Goal: Information Seeking & Learning: Learn about a topic

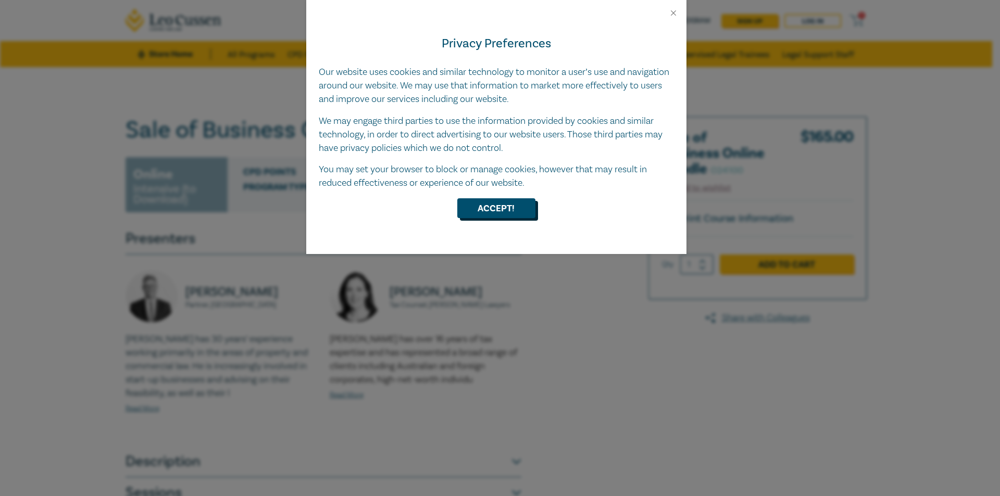
click at [497, 209] on button "Accept!" at bounding box center [496, 208] width 78 height 20
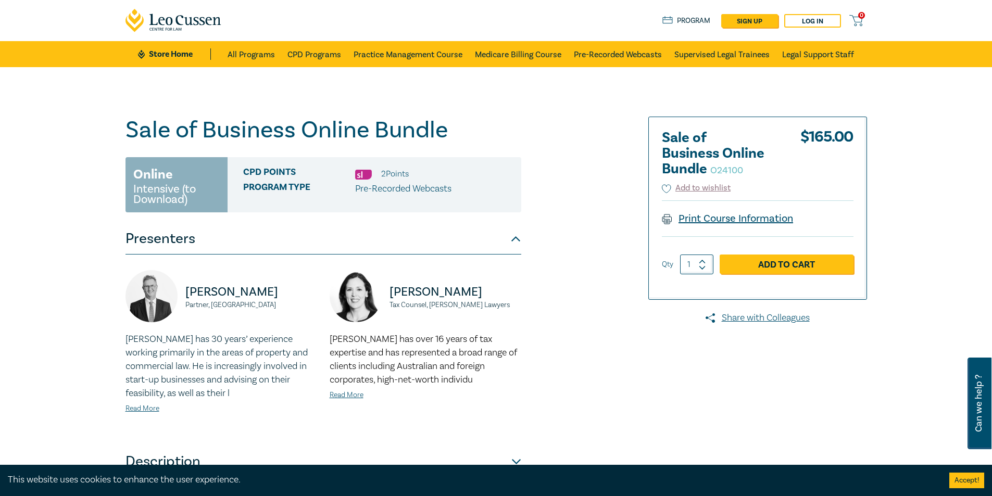
click at [759, 220] on link "Print Course Information" at bounding box center [728, 219] width 132 height 14
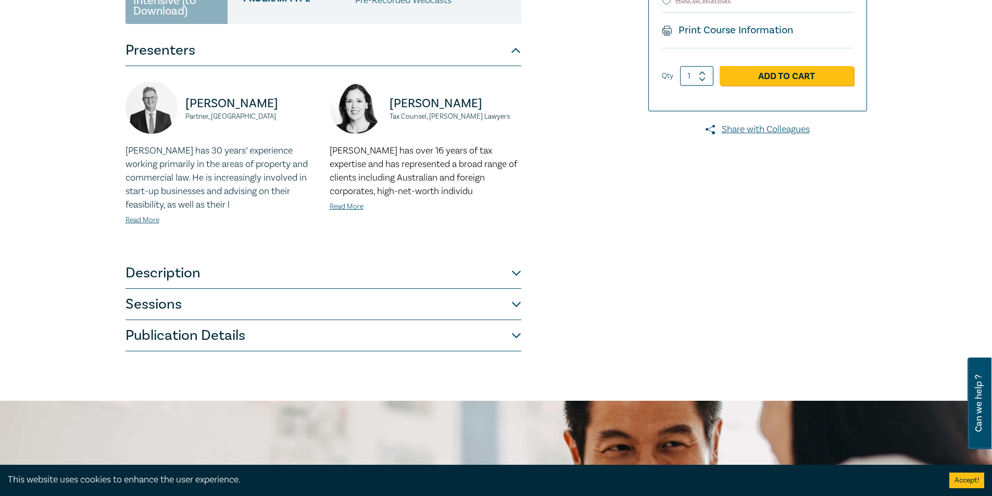
scroll to position [313, 0]
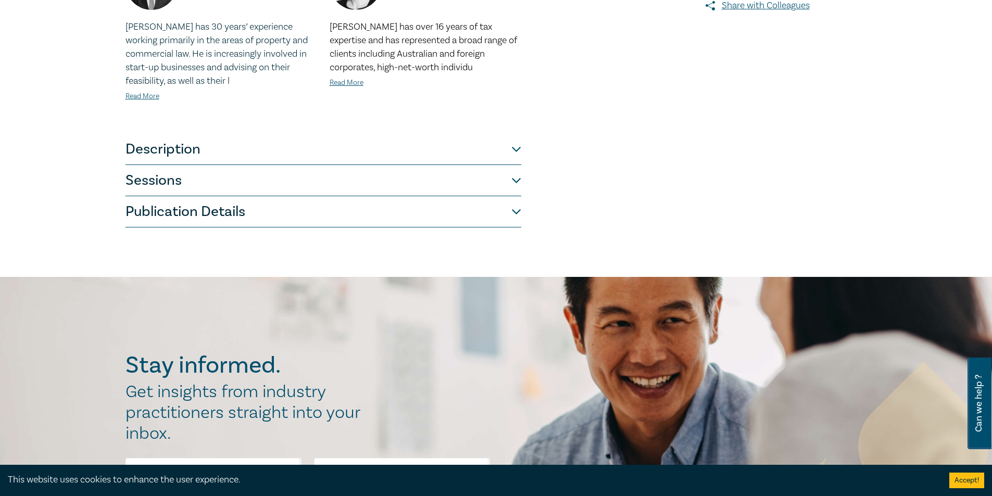
click at [518, 155] on button "Description" at bounding box center [324, 149] width 396 height 31
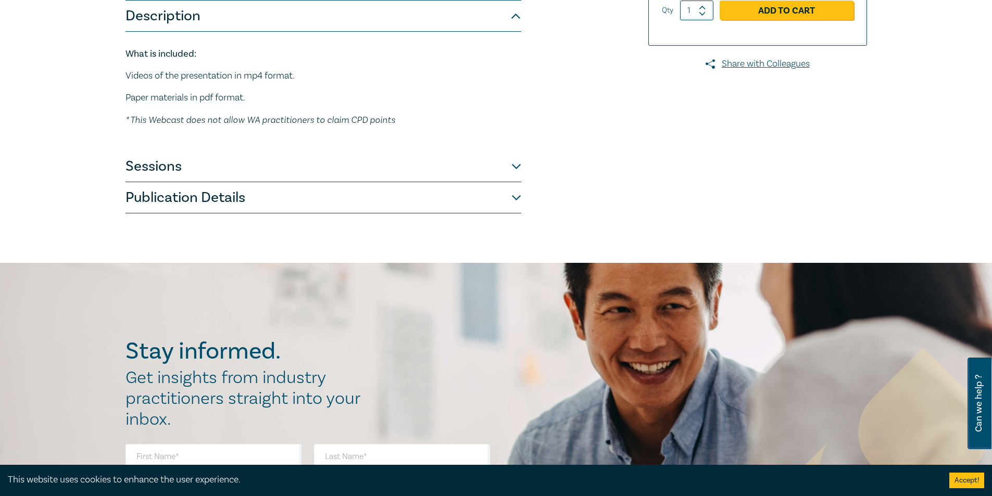
scroll to position [156, 0]
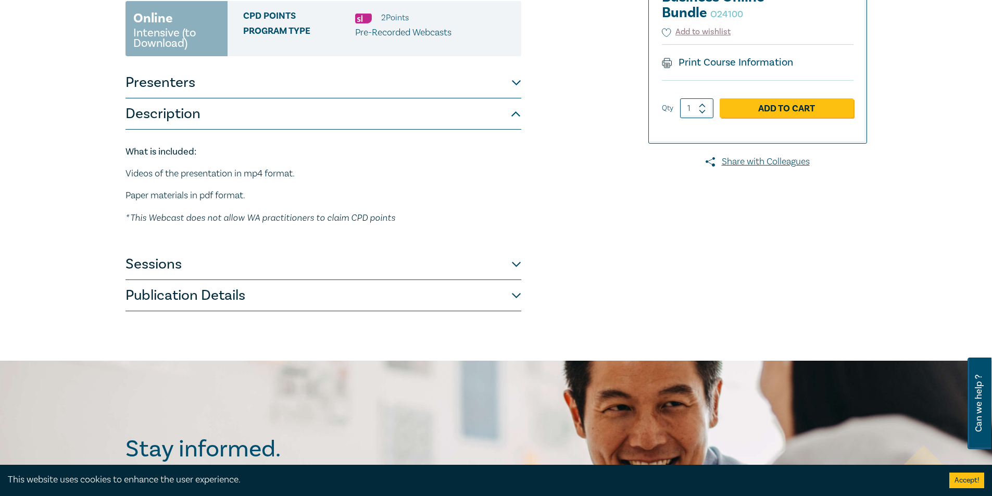
click at [509, 264] on button "Sessions" at bounding box center [324, 264] width 396 height 31
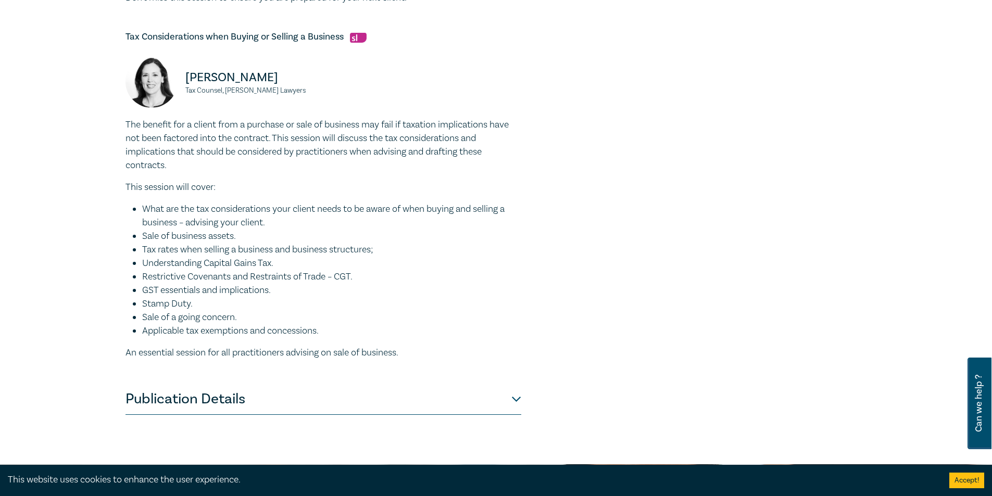
scroll to position [833, 0]
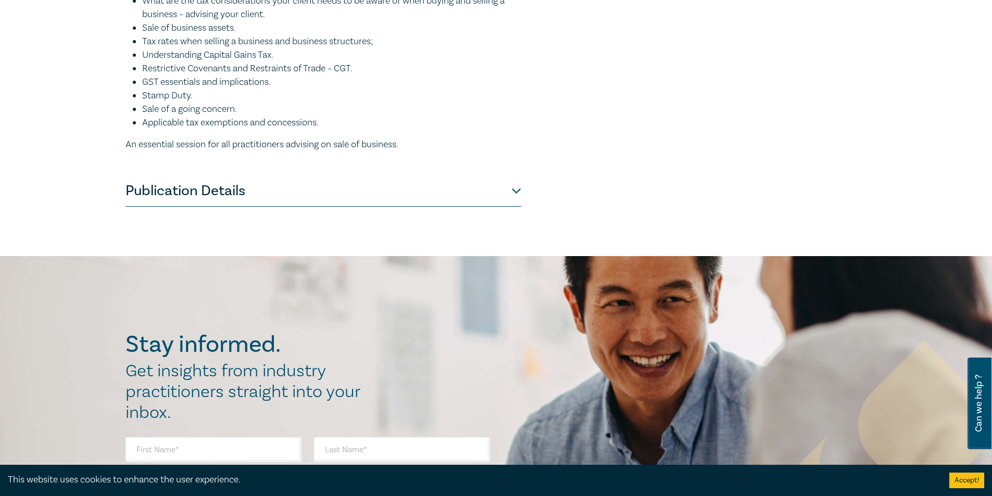
click at [516, 195] on button "Publication Details" at bounding box center [324, 191] width 396 height 31
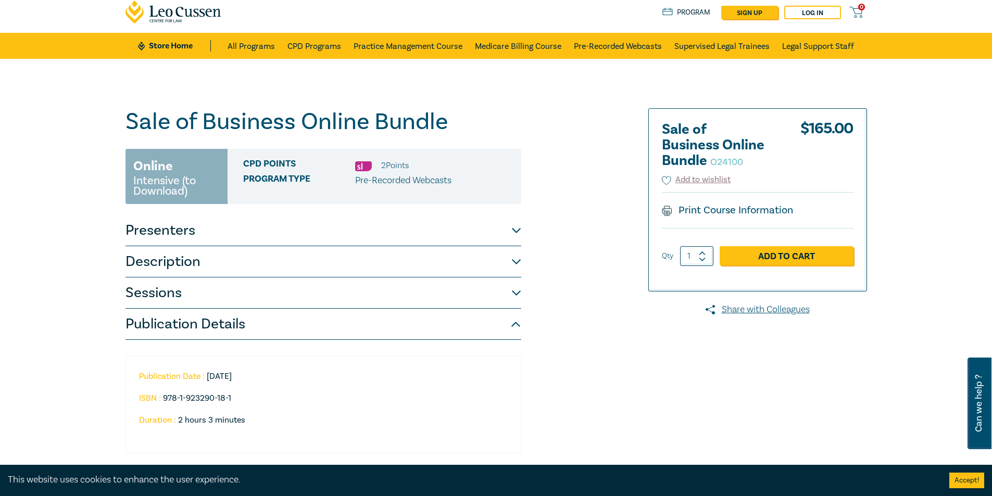
scroll to position [0, 0]
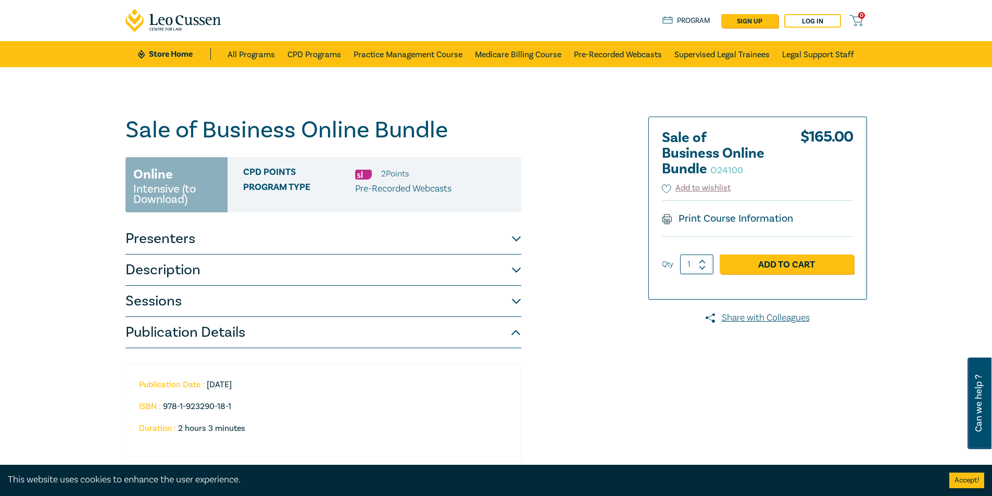
click at [517, 237] on button "Presenters" at bounding box center [324, 238] width 396 height 31
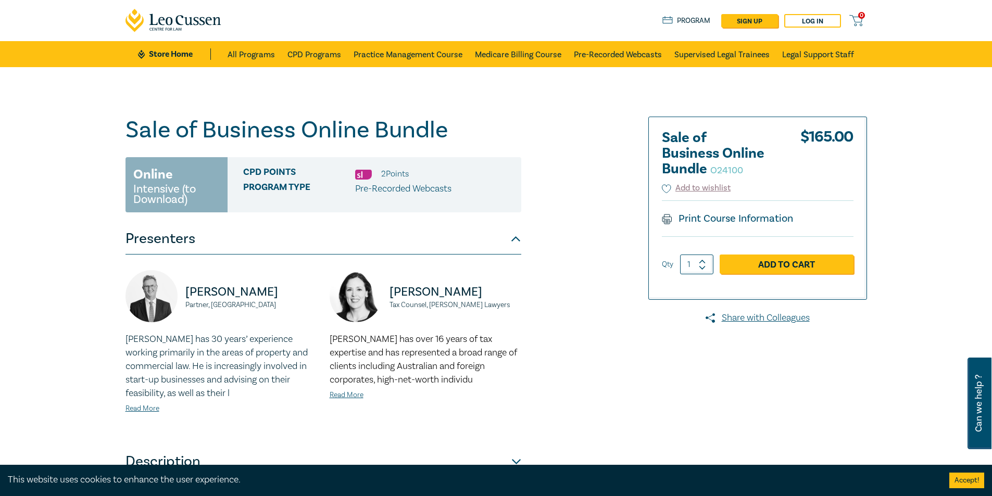
click at [517, 237] on button "Presenters" at bounding box center [324, 238] width 396 height 31
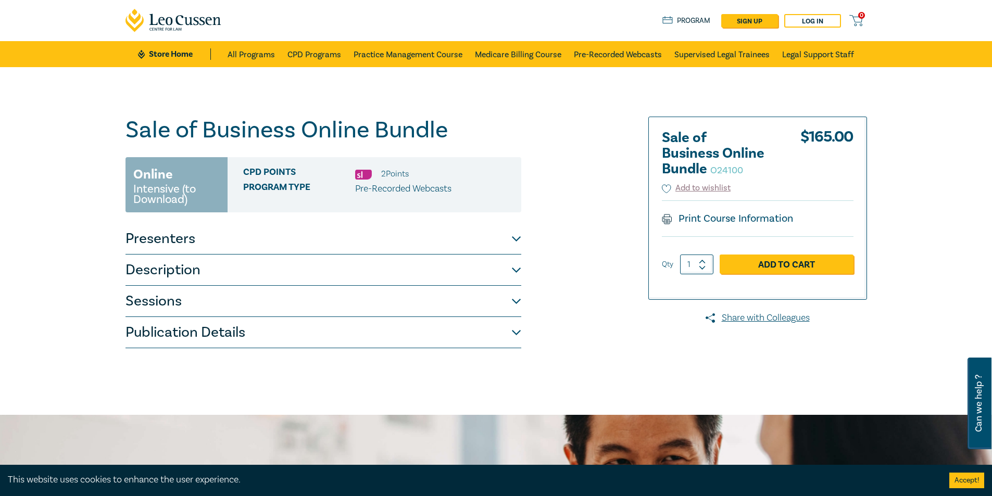
click at [516, 302] on button "Sessions" at bounding box center [324, 301] width 396 height 31
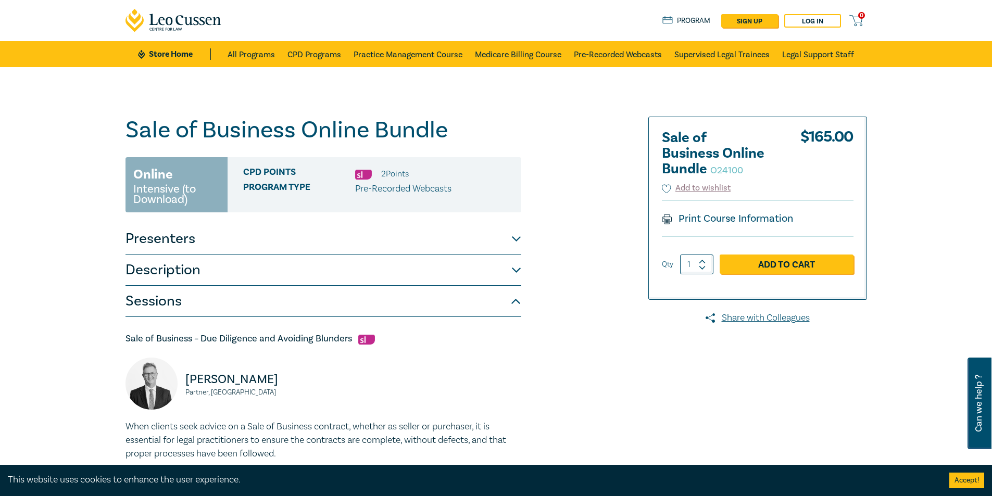
click at [512, 300] on button "Sessions" at bounding box center [324, 301] width 396 height 31
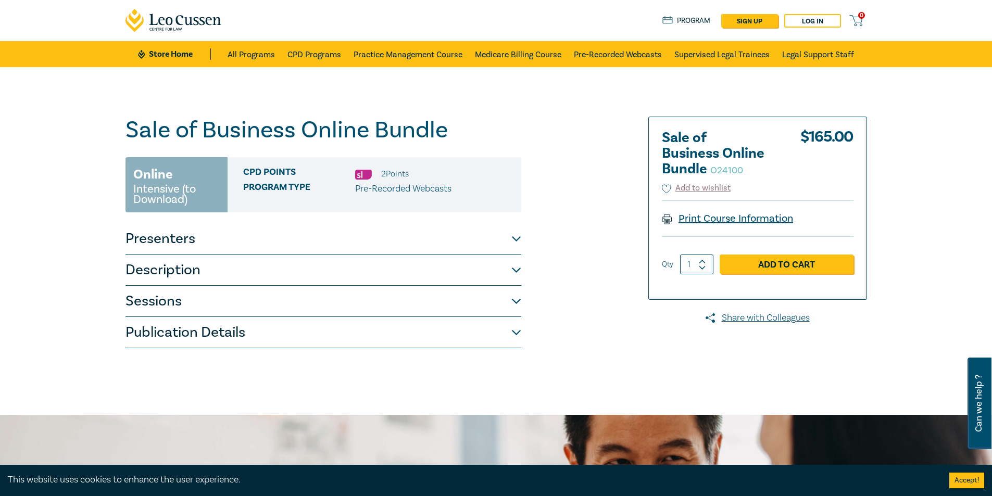
click at [727, 221] on link "Print Course Information" at bounding box center [728, 219] width 132 height 14
click at [839, 51] on link "Legal Support Staff" at bounding box center [818, 54] width 72 height 26
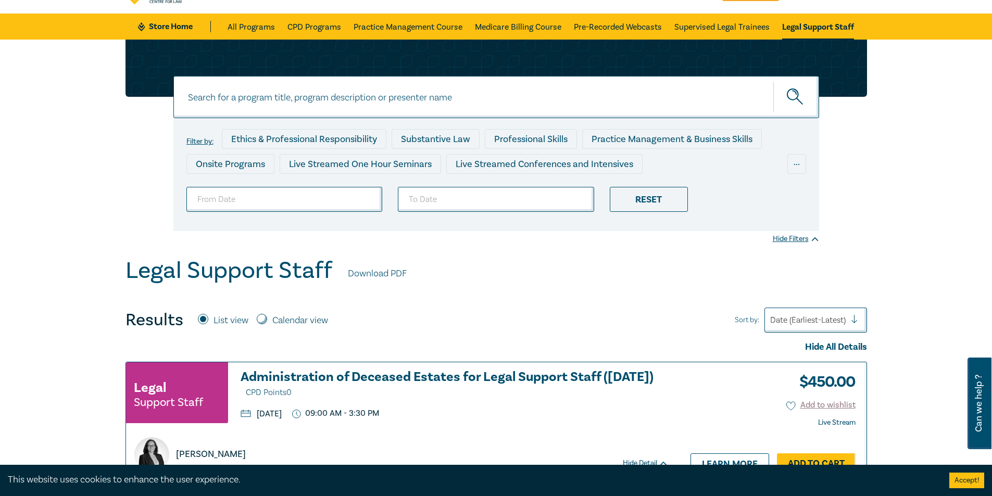
scroll to position [25, 0]
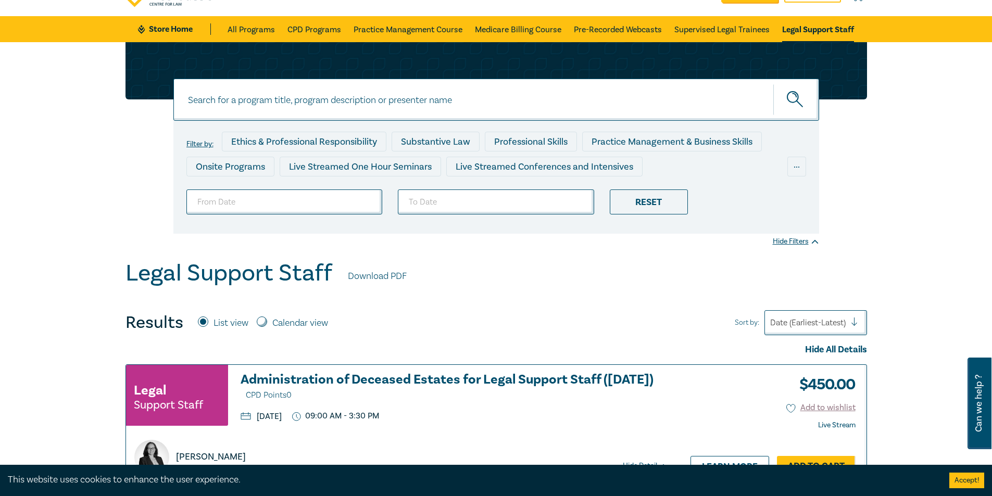
click at [889, 193] on div "Filter by: Ethics & Professional Responsibility Substantive Law Professional Sk…" at bounding box center [496, 151] width 992 height 218
click at [723, 145] on div "Practice Management & Business Skills" at bounding box center [672, 142] width 180 height 20
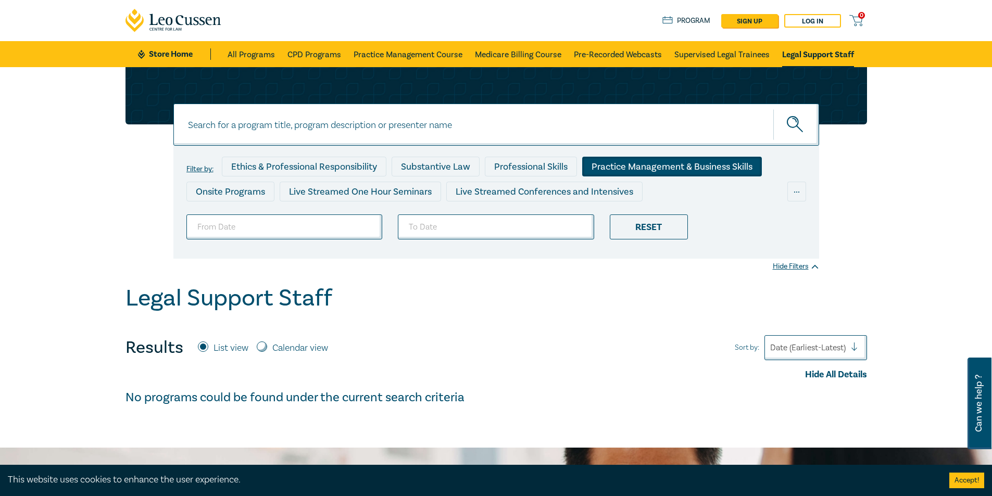
click at [836, 62] on link "Legal Support Staff" at bounding box center [818, 54] width 72 height 26
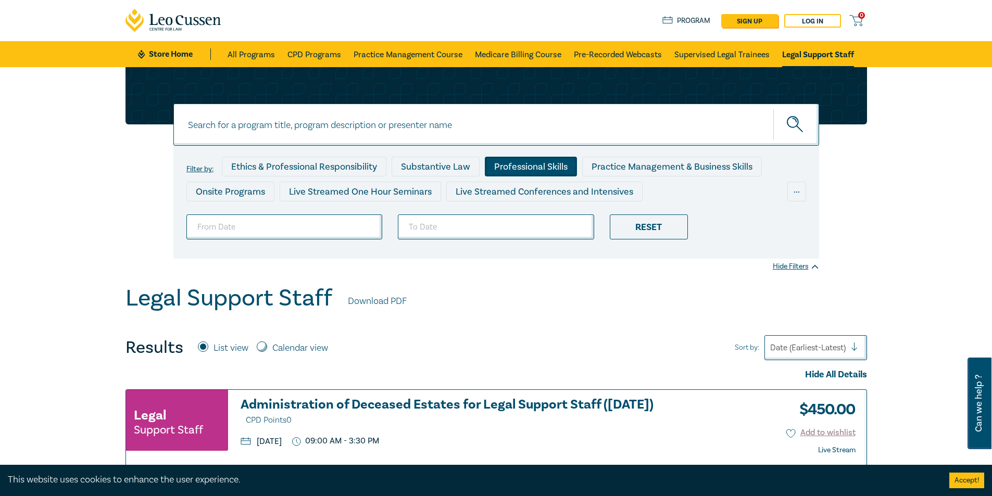
click at [533, 168] on div "Professional Skills" at bounding box center [531, 167] width 92 height 20
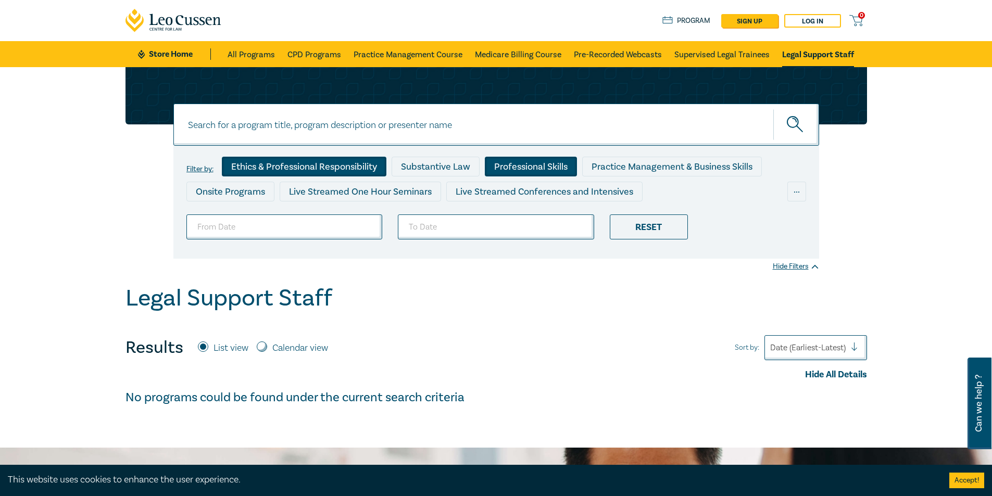
click at [306, 173] on div "Ethics & Professional Responsibility" at bounding box center [304, 167] width 165 height 20
click at [466, 172] on div "Substantive Law" at bounding box center [436, 167] width 88 height 20
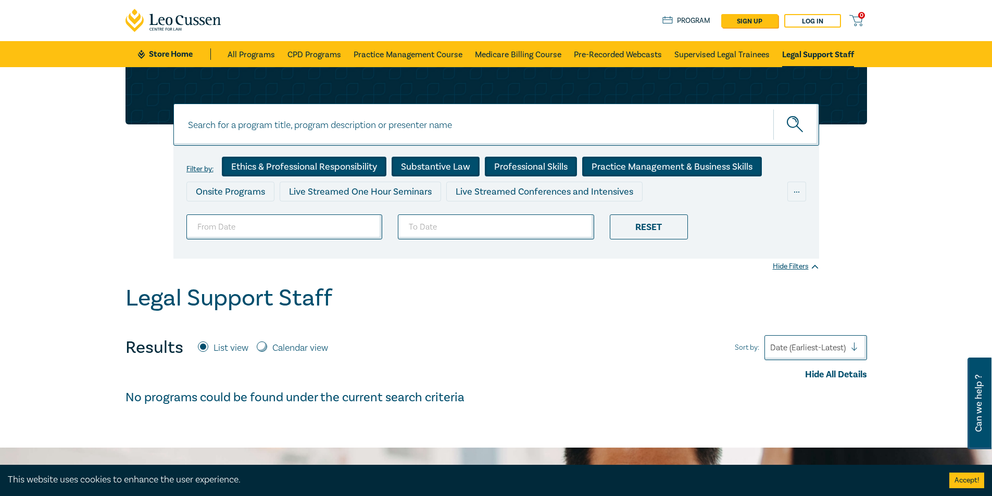
click at [627, 168] on div "Practice Management & Business Skills" at bounding box center [672, 167] width 180 height 20
click at [555, 200] on div "Live Streamed Conferences and Intensives" at bounding box center [544, 192] width 196 height 20
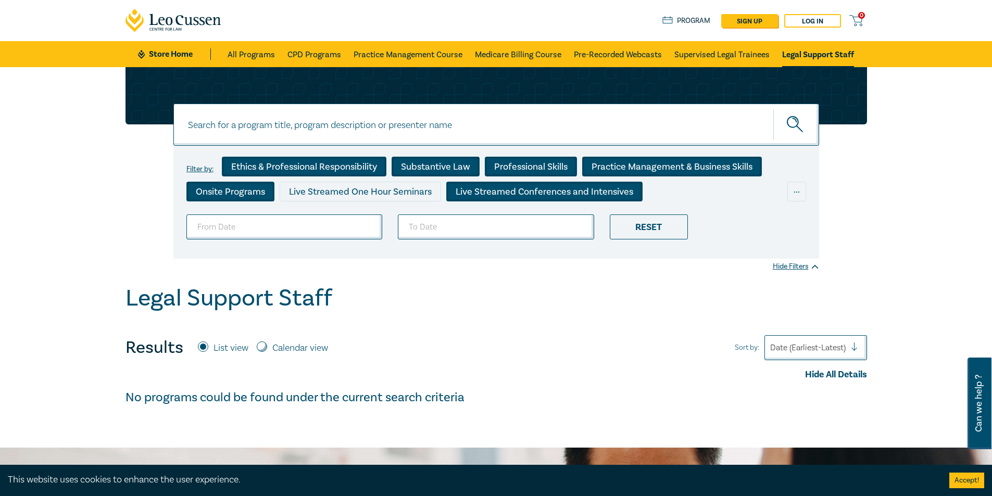
drag, startPoint x: 371, startPoint y: 190, endPoint x: 238, endPoint y: 190, distance: 132.8
click at [370, 190] on div "Live Streamed One Hour Seminars" at bounding box center [360, 192] width 161 height 20
click at [229, 191] on div "Onsite Programs" at bounding box center [230, 192] width 88 height 20
click at [757, 56] on link "Supervised Legal Trainees" at bounding box center [721, 54] width 95 height 26
